Goal: Share content

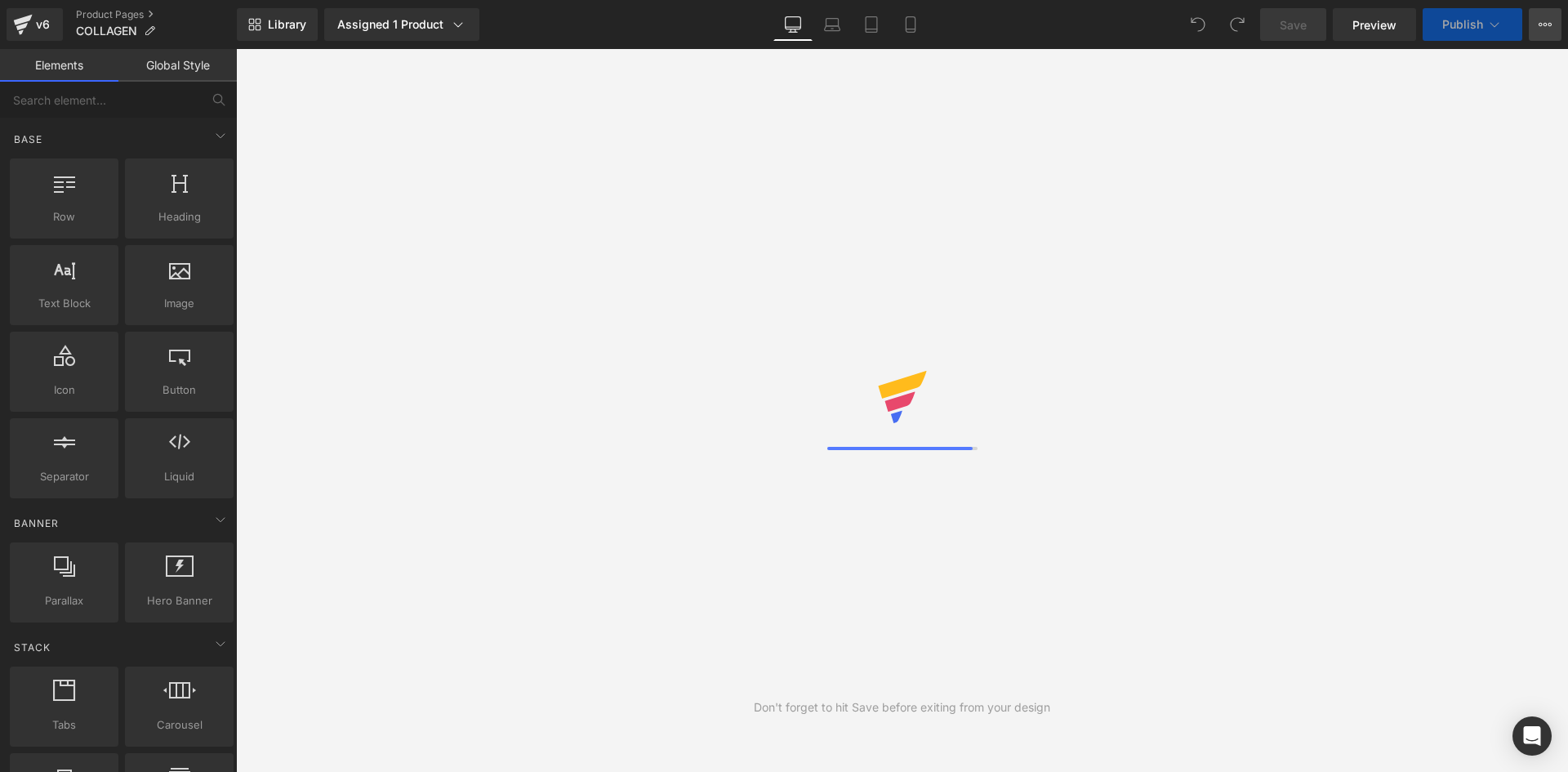
click at [1546, 18] on icon at bounding box center [1545, 24] width 13 height 13
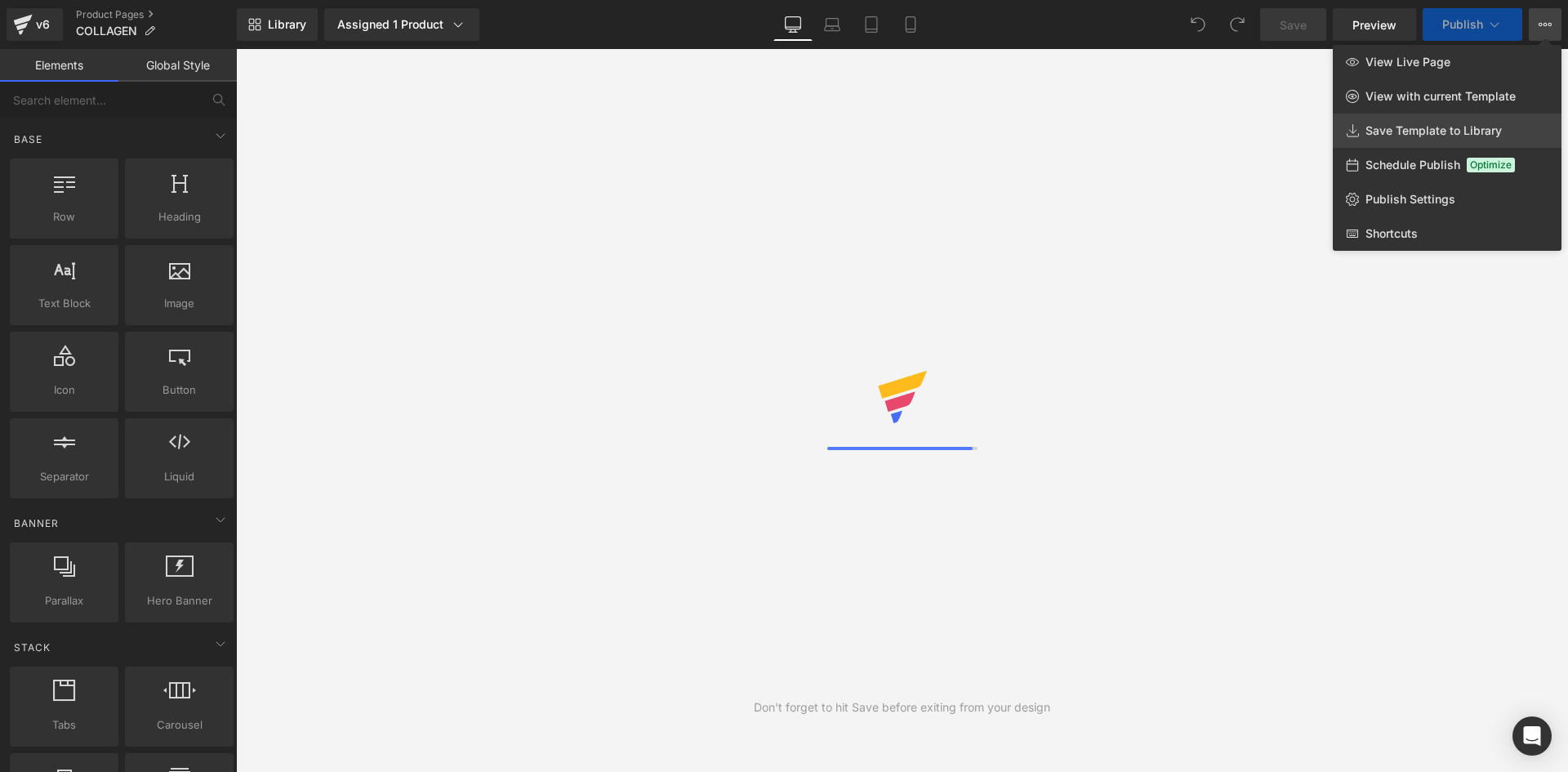
click at [1439, 137] on span "Save Template to Library" at bounding box center [1433, 130] width 137 height 15
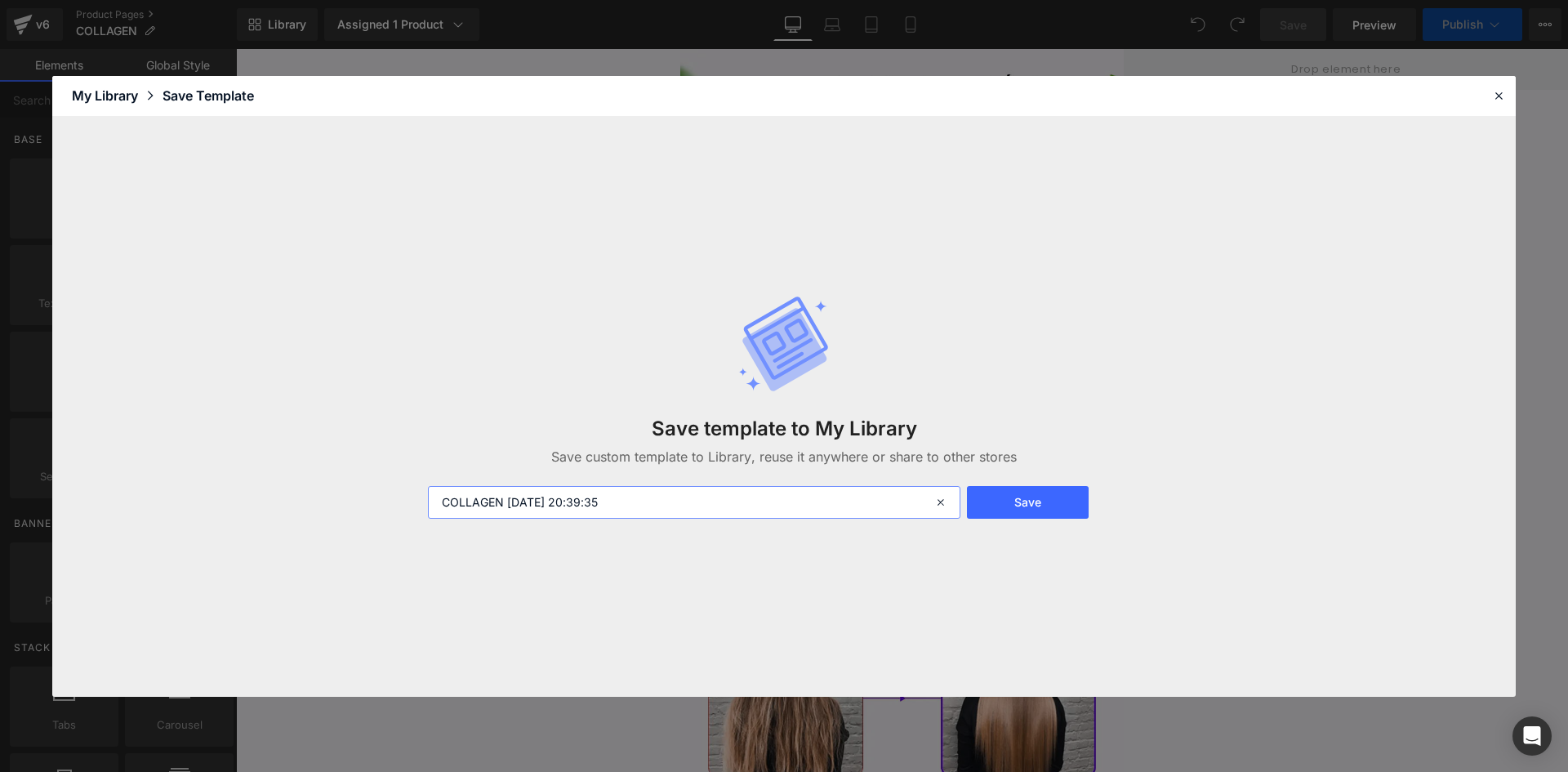
drag, startPoint x: 507, startPoint y: 500, endPoint x: 749, endPoint y: 527, distance: 243.5
click at [742, 523] on div "Save template to My Library Save custom template to Library, reuse it anywhere …" at bounding box center [784, 406] width 732 height 289
type input "COLLAGEN"
drag, startPoint x: 1036, startPoint y: 489, endPoint x: 1129, endPoint y: 489, distance: 93.0
click at [1036, 488] on button "Save" at bounding box center [1028, 502] width 122 height 33
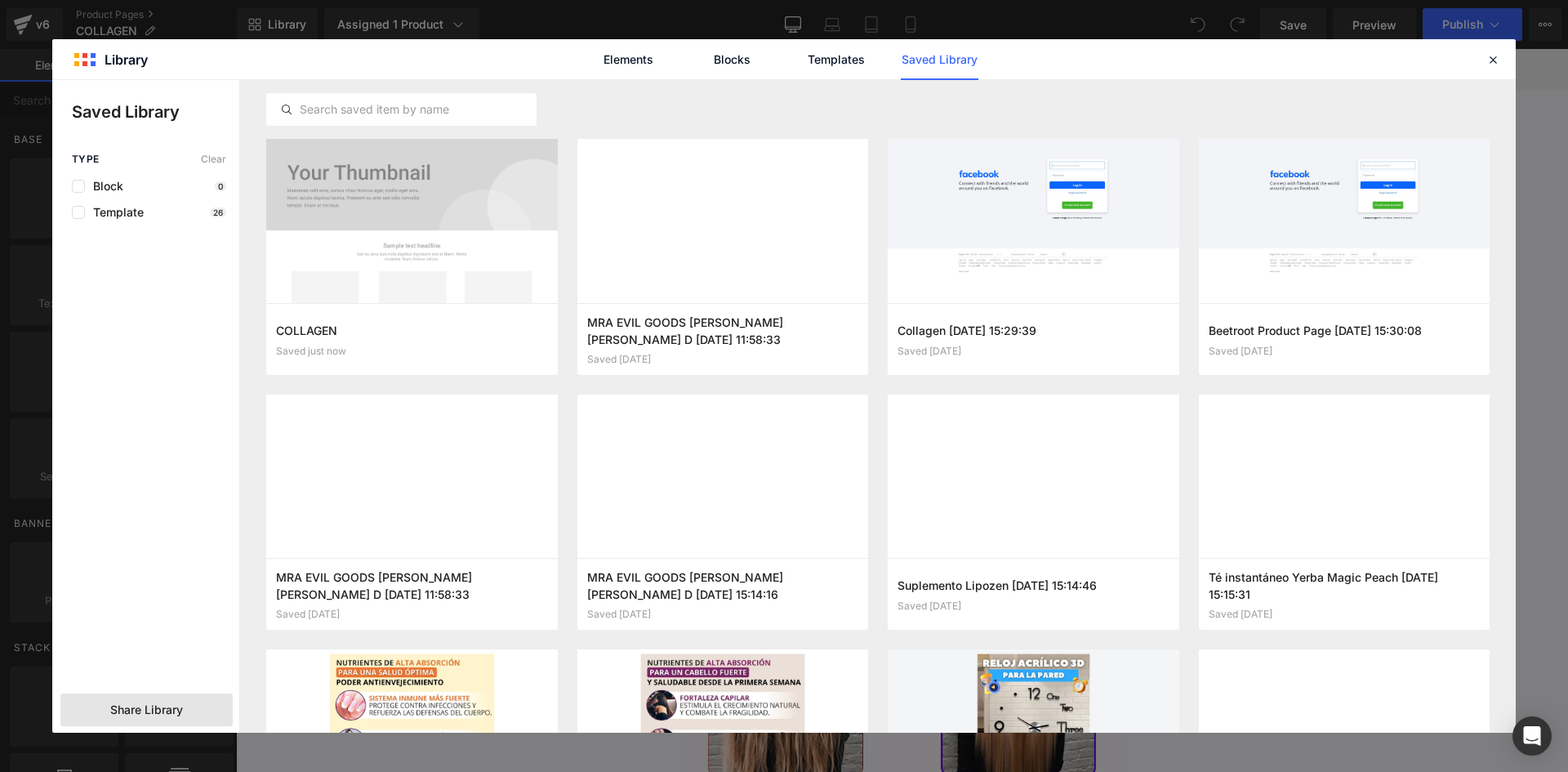
click at [138, 708] on span "Share Library" at bounding box center [146, 710] width 73 height 16
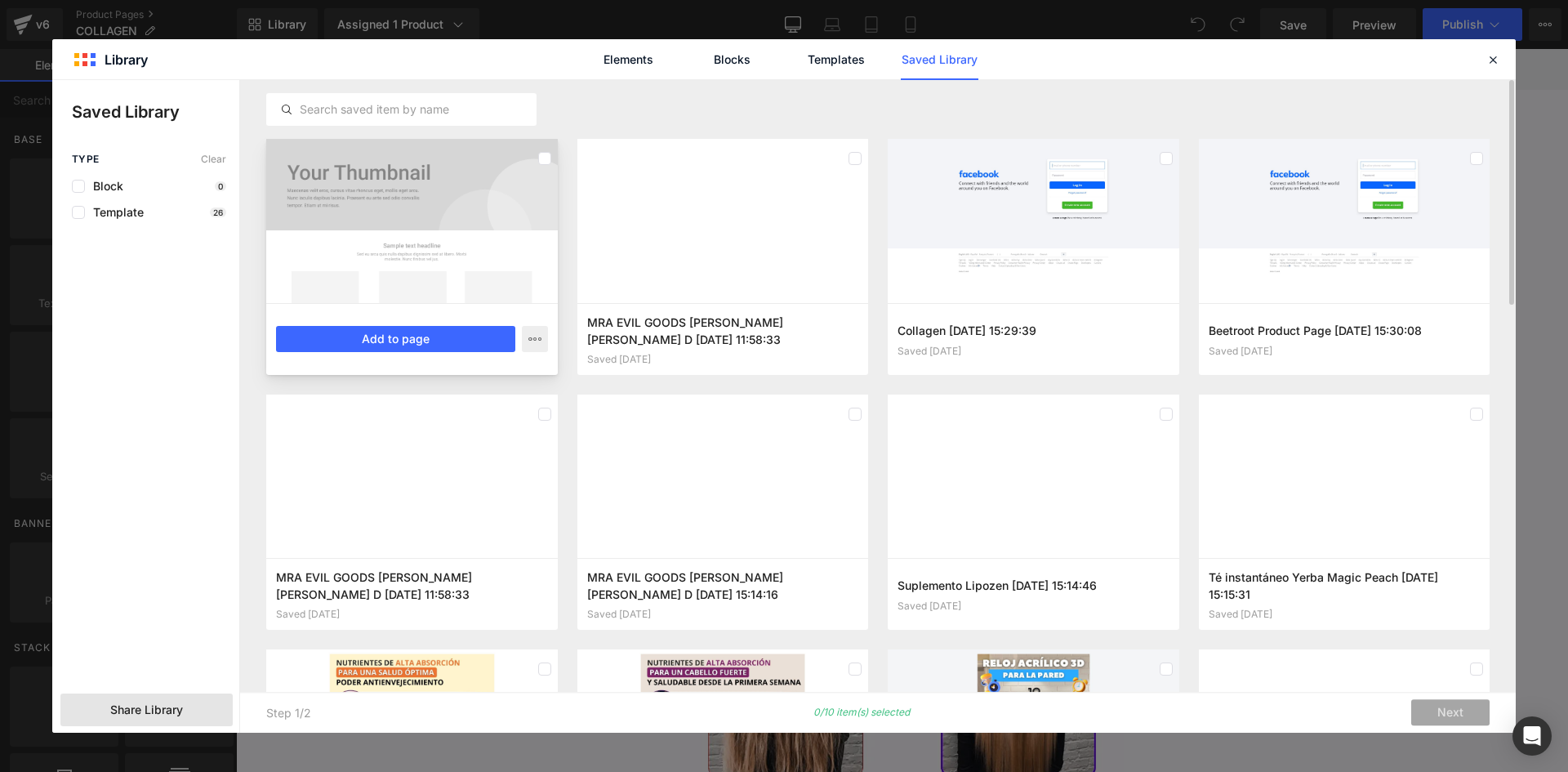
click at [412, 186] on div at bounding box center [412, 220] width 292 height 164
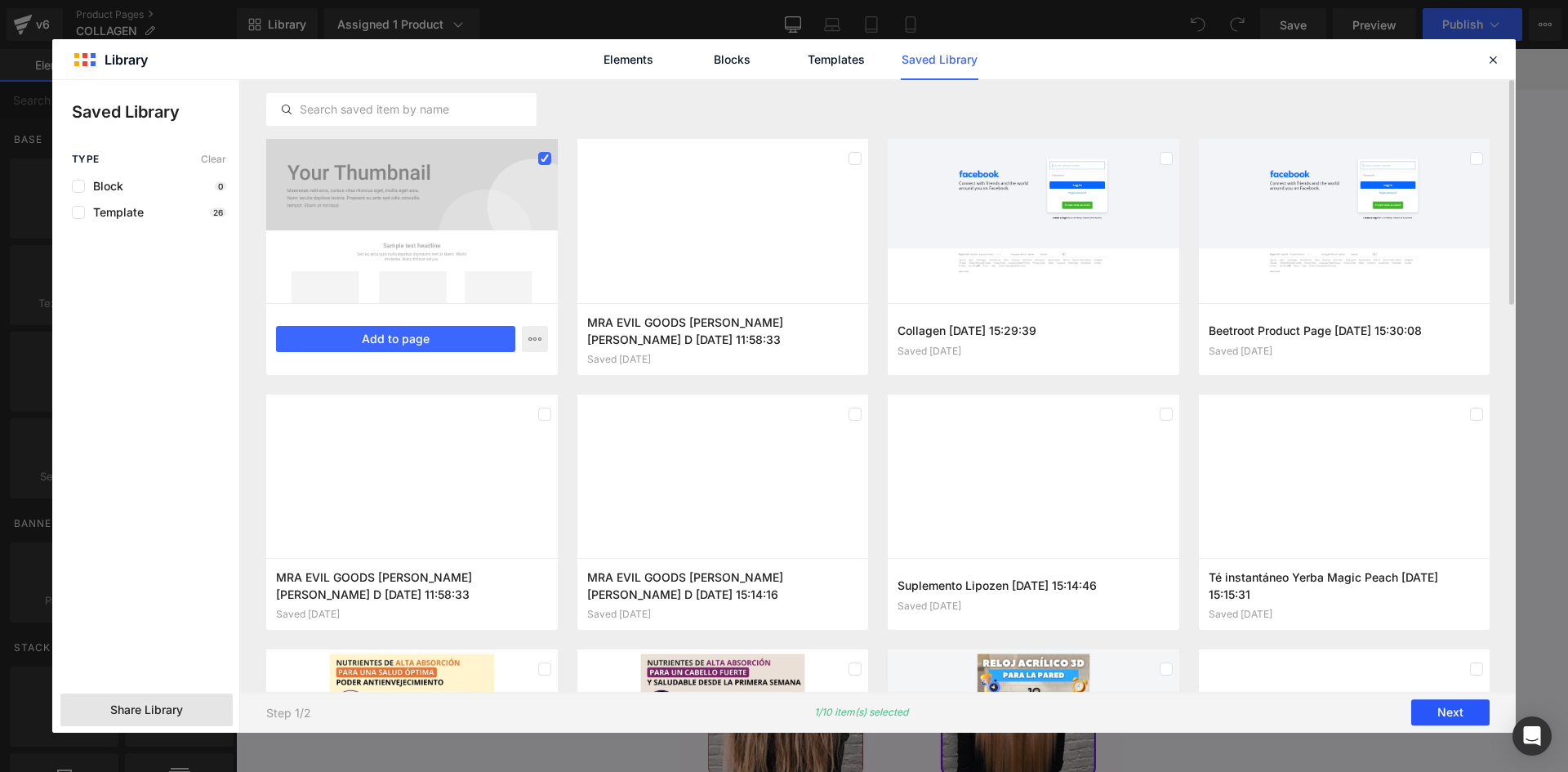
click at [1456, 717] on button "Next" at bounding box center [1451, 713] width 79 height 26
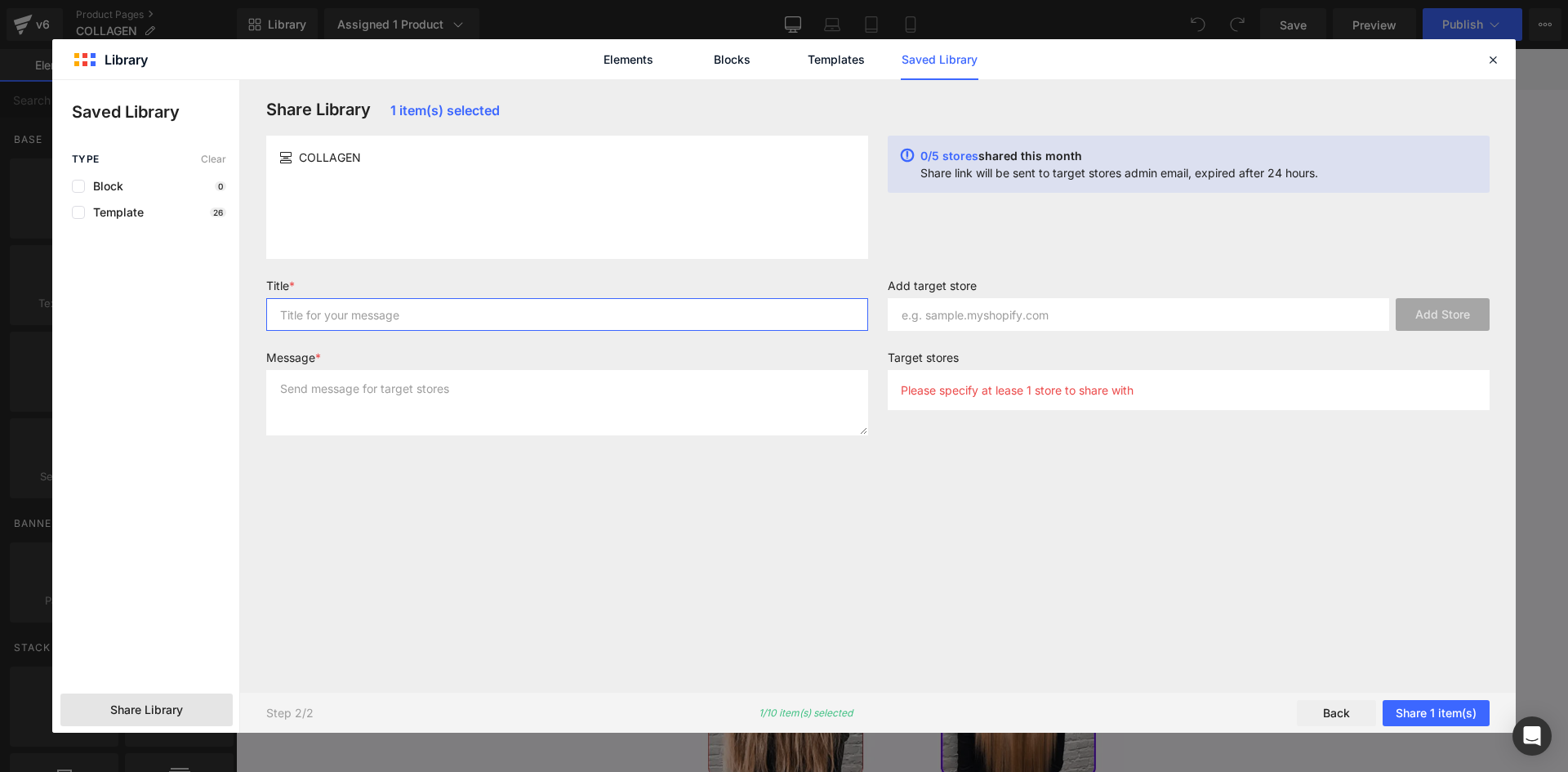
click at [352, 318] on input "text" at bounding box center [567, 314] width 602 height 33
type input "v"
drag, startPoint x: 339, startPoint y: 366, endPoint x: 339, endPoint y: 400, distance: 34.0
click at [337, 370] on div "Message *" at bounding box center [567, 399] width 622 height 98
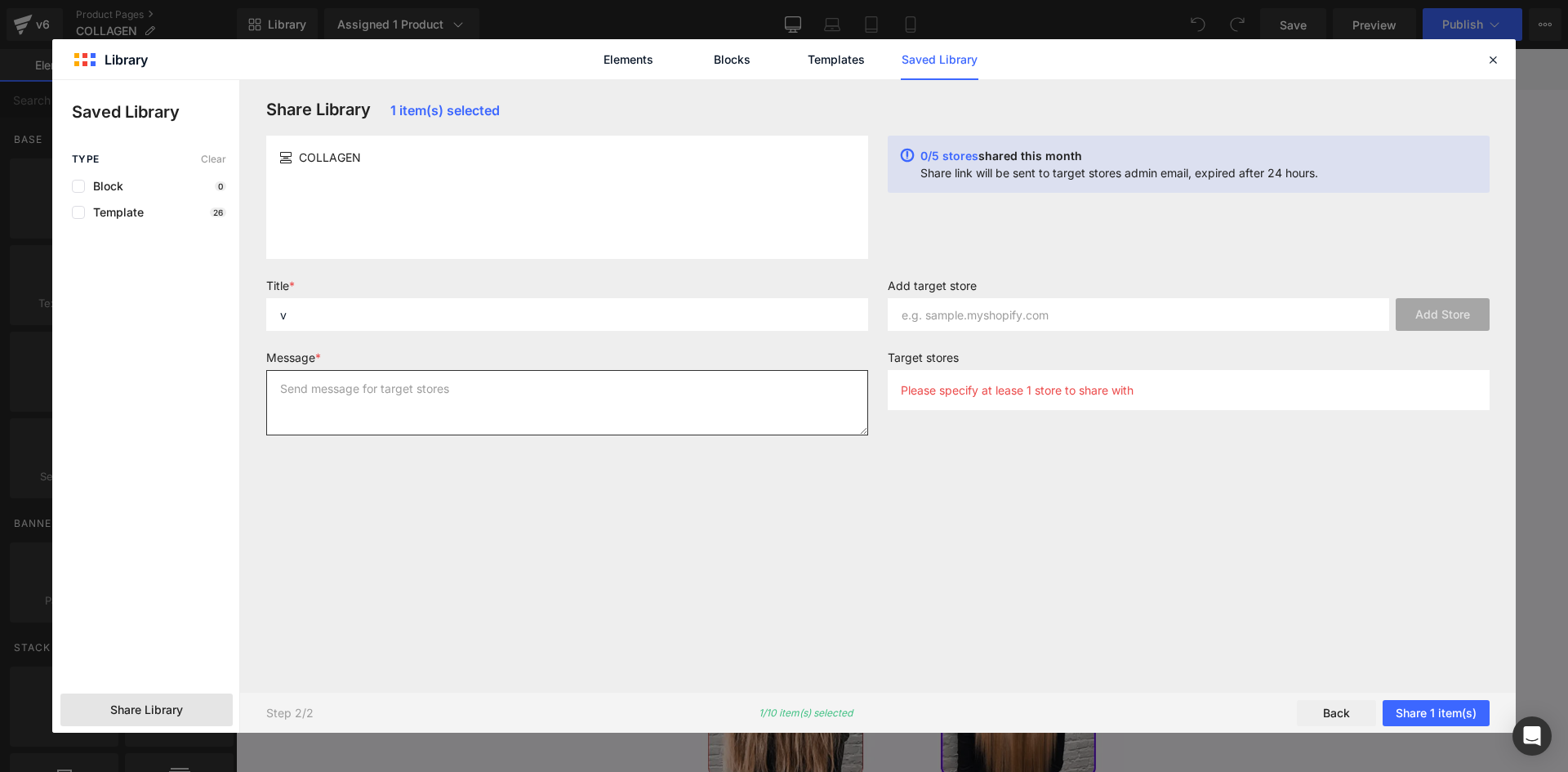
click at [339, 400] on textarea at bounding box center [567, 402] width 602 height 65
type textarea "v"
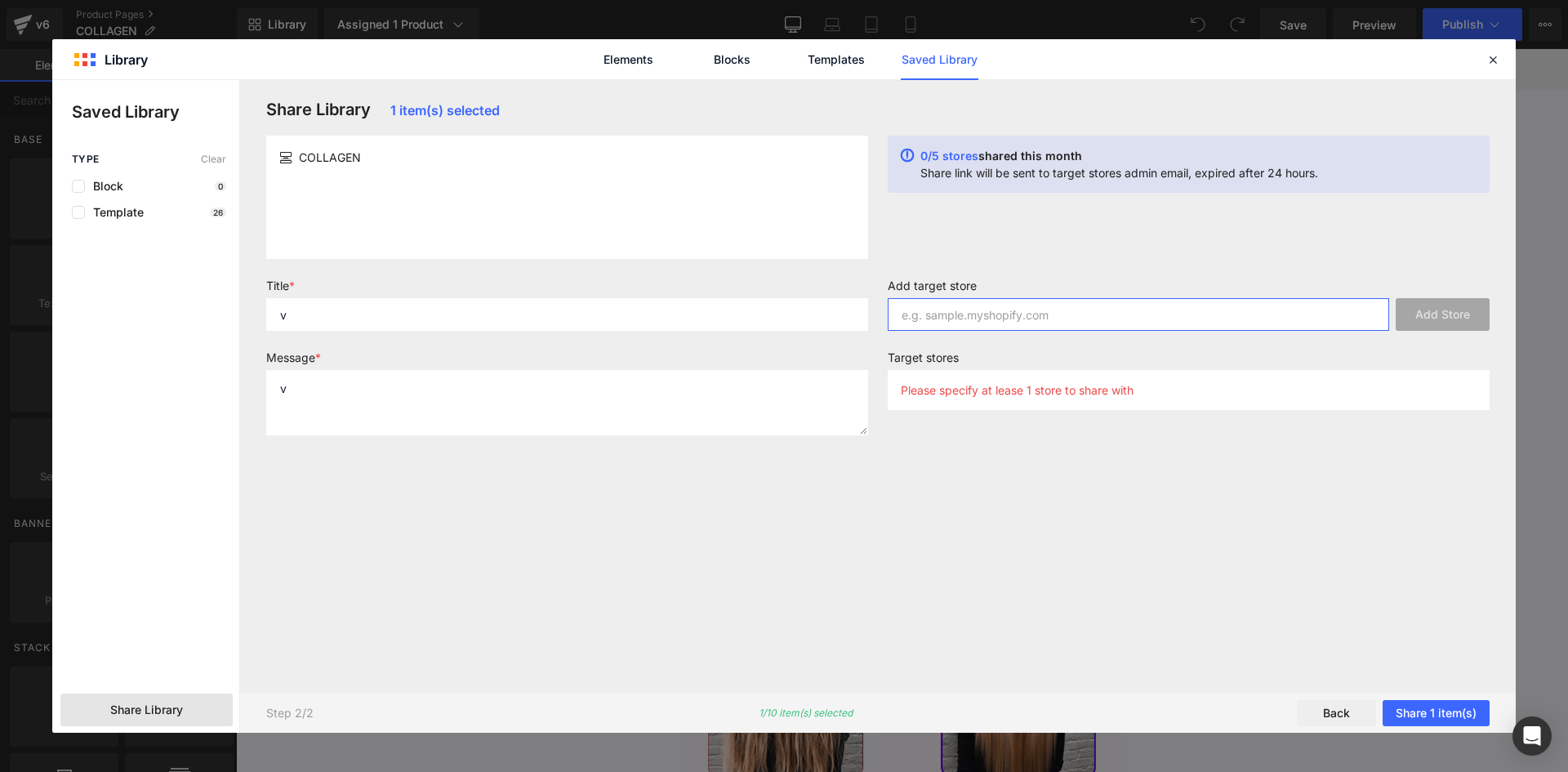
click at [1000, 316] on input "text" at bounding box center [1138, 314] width 501 height 33
paste input "[DOMAIN_NAME]"
type input "[DOMAIN_NAME]"
click at [1434, 311] on button "Add Store" at bounding box center [1443, 314] width 94 height 33
click at [1401, 710] on button "Share 1 item(s)" at bounding box center [1436, 713] width 107 height 26
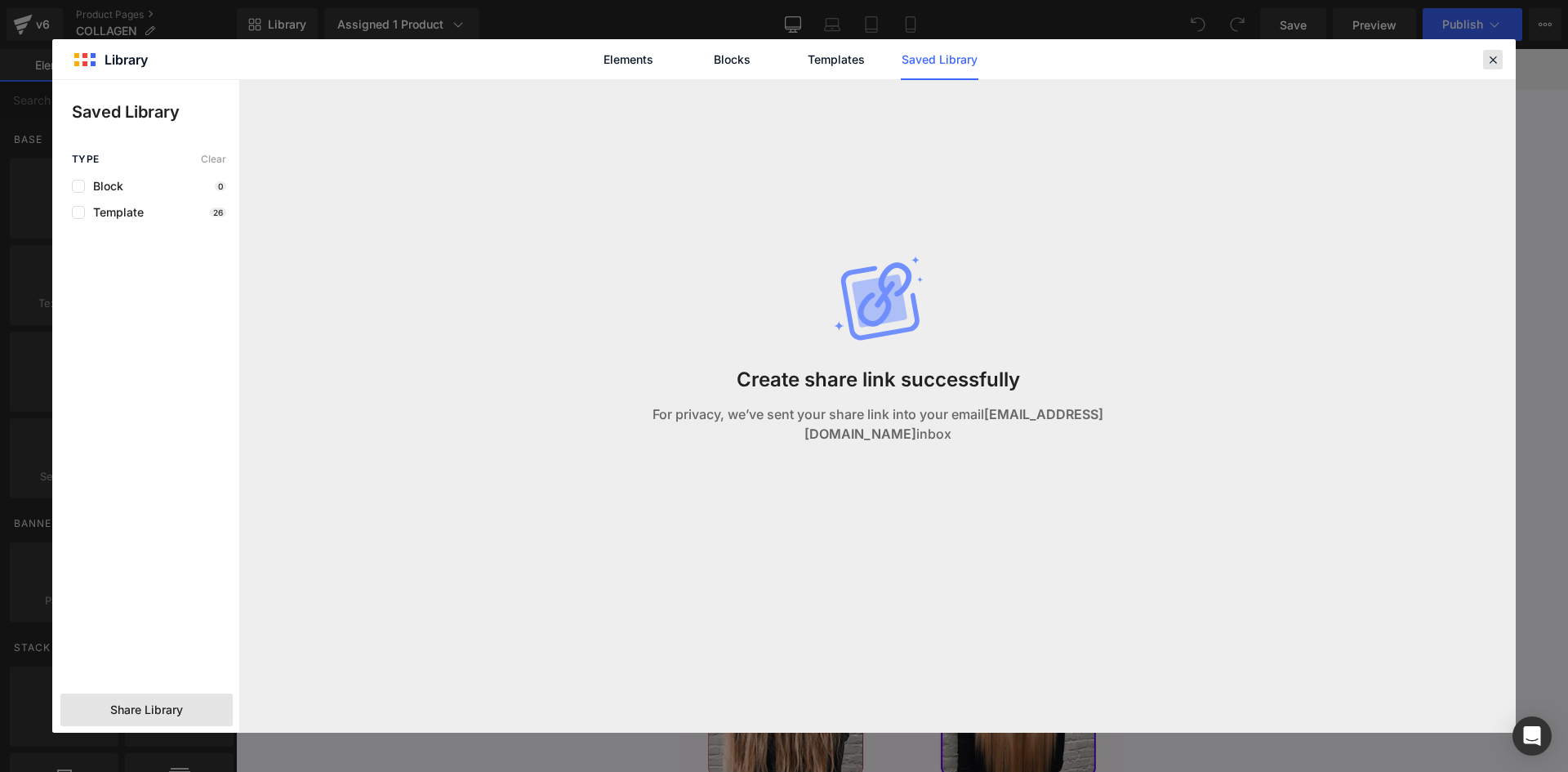
drag, startPoint x: 1485, startPoint y: 67, endPoint x: 1256, endPoint y: 11, distance: 235.7
click at [1485, 67] on div at bounding box center [1493, 59] width 19 height 19
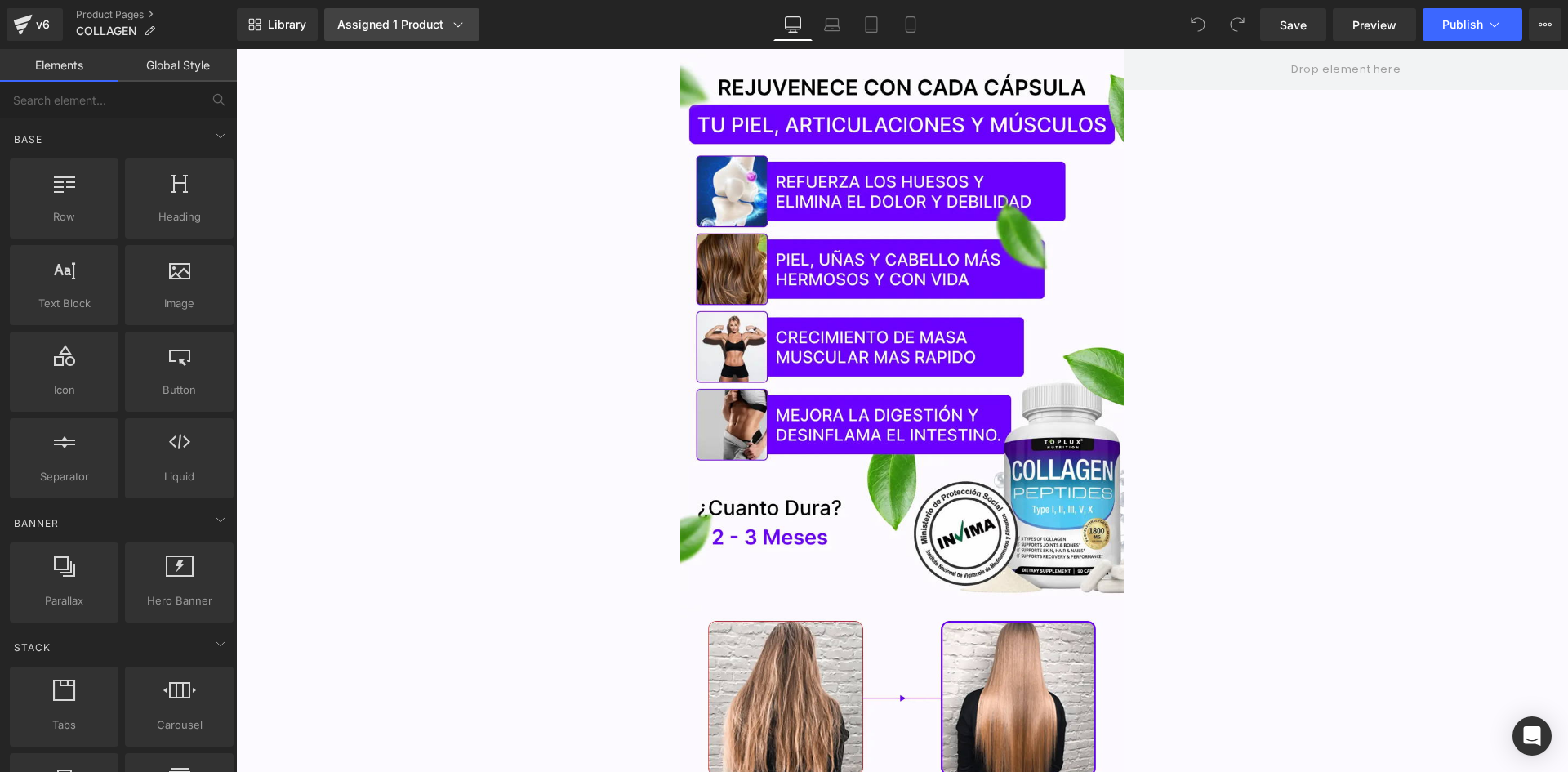
click at [413, 23] on div "Assigned 1 Product" at bounding box center [401, 24] width 129 height 16
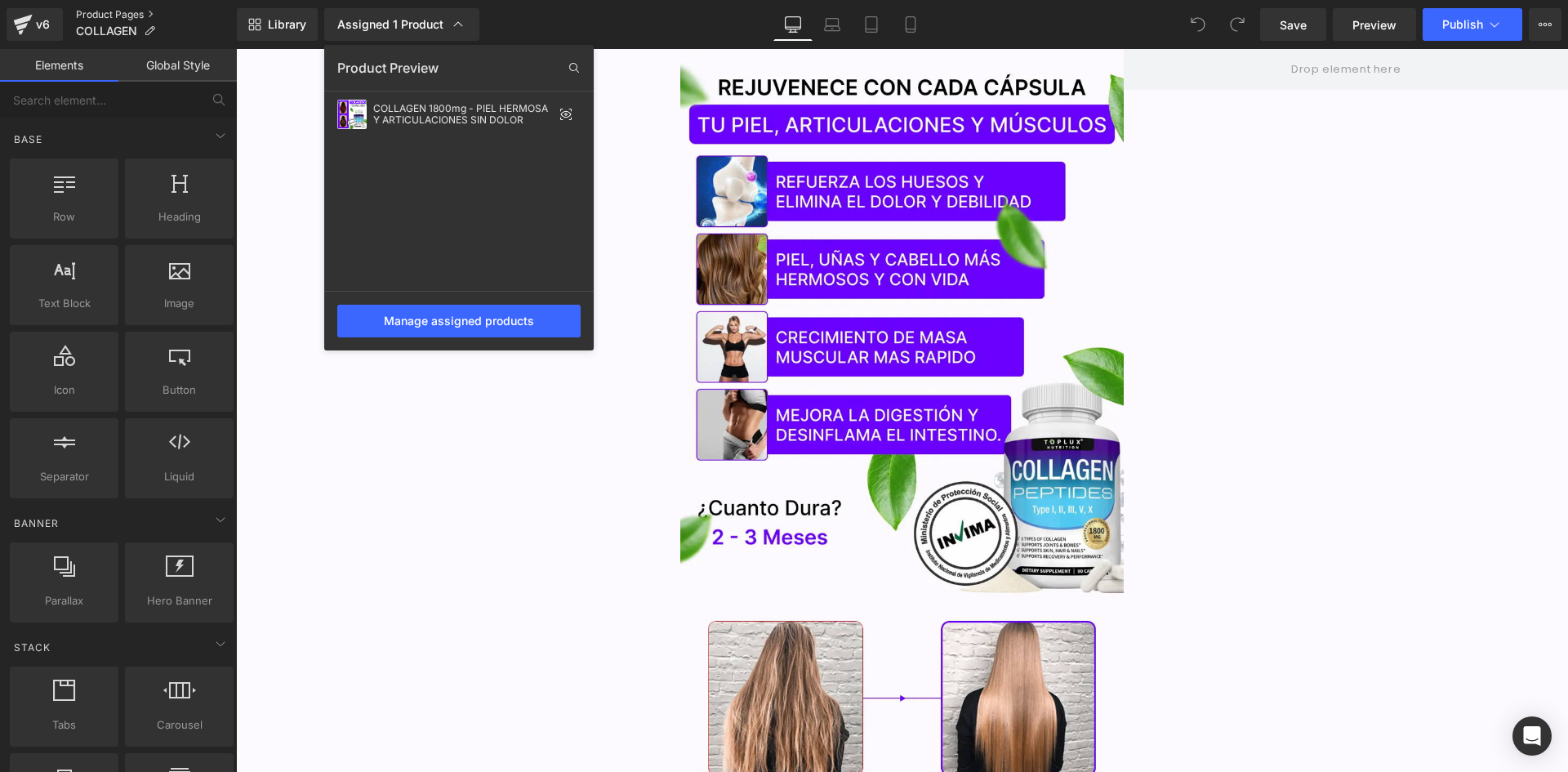
click at [120, 10] on link "Product Pages" at bounding box center [156, 14] width 161 height 13
